Goal: Use online tool/utility: Utilize a website feature to perform a specific function

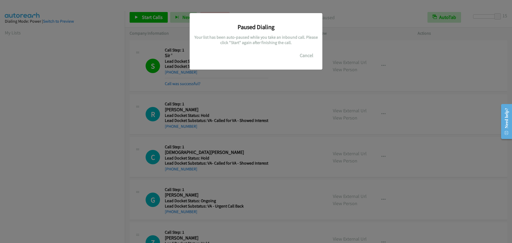
scroll to position [56, 0]
click at [310, 58] on button "Cancel" at bounding box center [306, 55] width 24 height 11
click at [301, 61] on div "Paused Dialing Your list has been auto-paused while you take an inbound call. P…" at bounding box center [255, 41] width 133 height 56
click at [305, 56] on button "Cancel" at bounding box center [306, 55] width 24 height 11
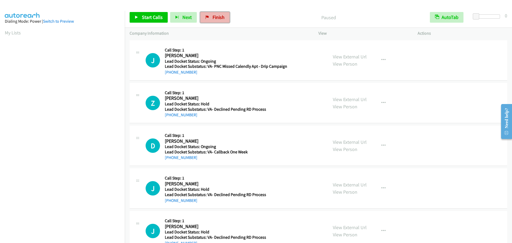
click at [209, 15] on link "Finish" at bounding box center [214, 17] width 29 height 11
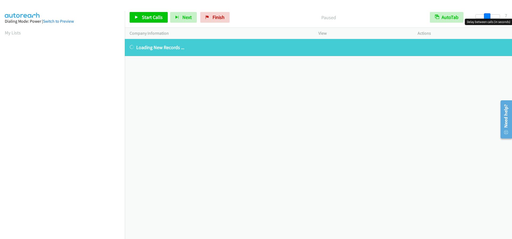
drag, startPoint x: 477, startPoint y: 16, endPoint x: 488, endPoint y: 18, distance: 10.5
click at [488, 18] on span at bounding box center [487, 16] width 6 height 6
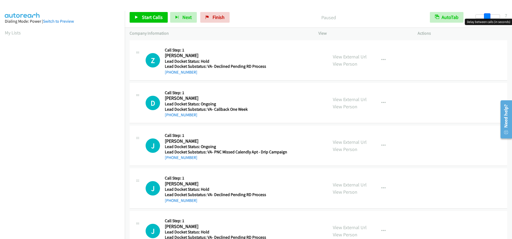
drag, startPoint x: 478, startPoint y: 16, endPoint x: 489, endPoint y: 18, distance: 11.6
click at [489, 18] on span at bounding box center [487, 16] width 6 height 6
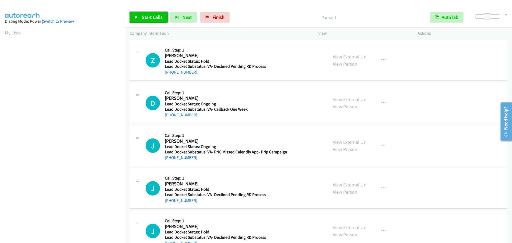
click at [141, 16] on link "Start Calls" at bounding box center [148, 17] width 38 height 11
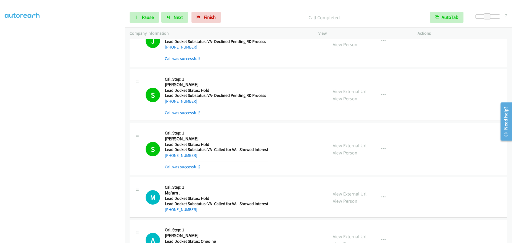
scroll to position [350, 0]
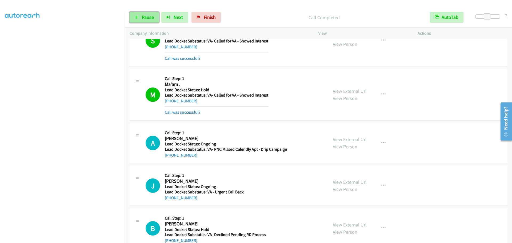
click at [146, 18] on span "Pause" at bounding box center [148, 17] width 12 height 6
click at [143, 17] on span "Start Calls" at bounding box center [152, 17] width 21 height 6
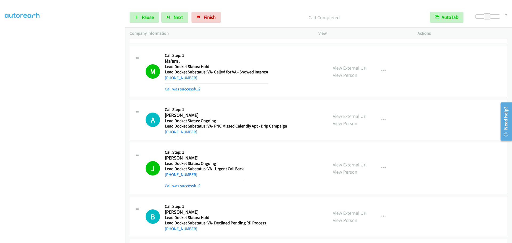
scroll to position [429, 0]
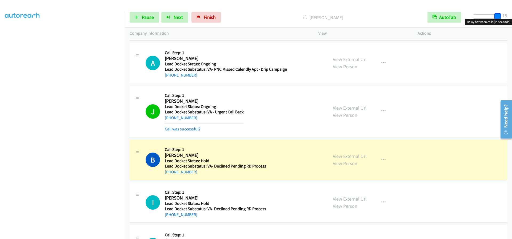
drag, startPoint x: 487, startPoint y: 17, endPoint x: 511, endPoint y: 15, distance: 24.6
click at [511, 15] on div "Start Calls Pause Next Finish Dialing Benito G. Mares AutoTab AutoTab 15" at bounding box center [318, 17] width 387 height 21
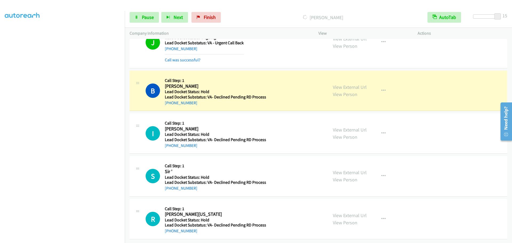
scroll to position [502, 0]
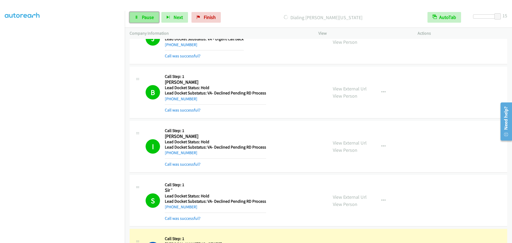
click at [144, 15] on span "Pause" at bounding box center [148, 17] width 12 height 6
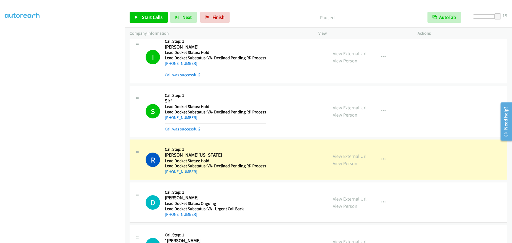
scroll to position [609, 0]
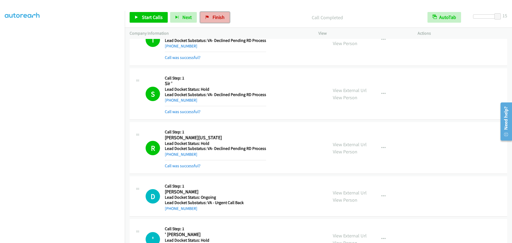
click at [208, 15] on link "Finish" at bounding box center [214, 17] width 29 height 11
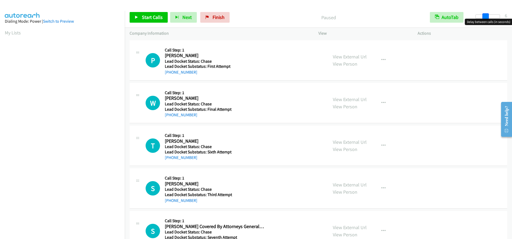
drag, startPoint x: 474, startPoint y: 15, endPoint x: 484, endPoint y: 18, distance: 10.0
click at [484, 18] on span at bounding box center [485, 16] width 6 height 6
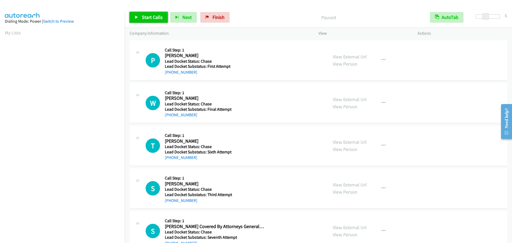
click at [151, 18] on span "Start Calls" at bounding box center [152, 17] width 21 height 6
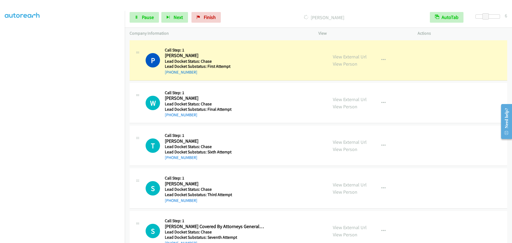
scroll to position [56, 0]
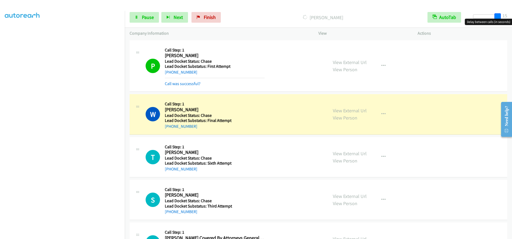
drag, startPoint x: 486, startPoint y: 18, endPoint x: 504, endPoint y: 19, distance: 18.4
click at [504, 19] on body "Start Calls Pause Next Finish Dialing William Porter AutoTab AutoTab 15 Company…" at bounding box center [256, 12] width 512 height 25
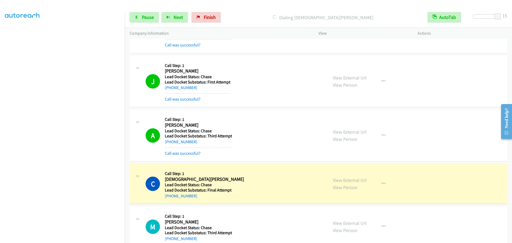
scroll to position [533, 0]
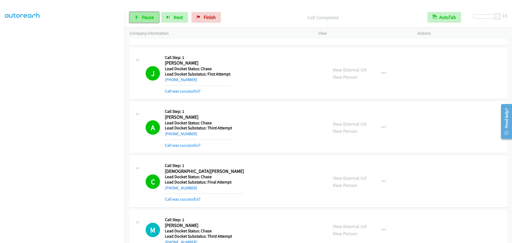
click at [136, 14] on link "Pause" at bounding box center [143, 17] width 29 height 11
click at [138, 15] on link "Start Calls" at bounding box center [148, 17] width 38 height 11
click at [144, 14] on link "Pause" at bounding box center [143, 17] width 29 height 11
click at [142, 17] on span "Start Calls" at bounding box center [152, 17] width 21 height 6
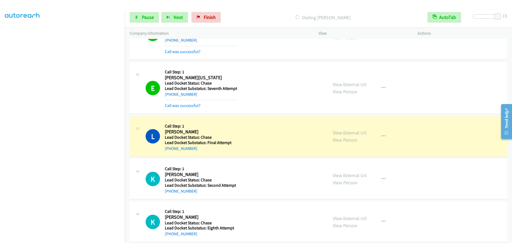
scroll to position [1594, 0]
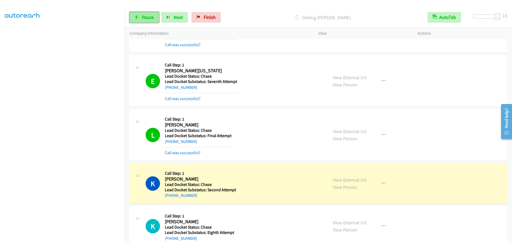
click at [148, 18] on span "Pause" at bounding box center [148, 17] width 12 height 6
